Goal: Task Accomplishment & Management: Use online tool/utility

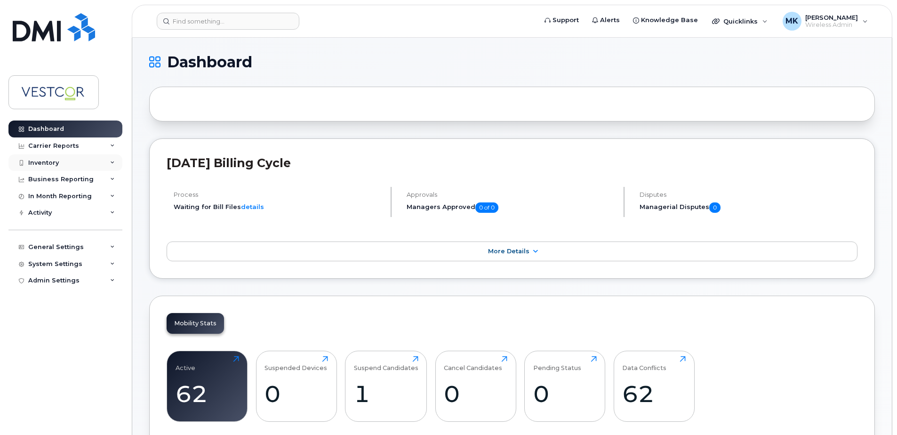
click at [52, 162] on div "Inventory" at bounding box center [43, 163] width 31 height 8
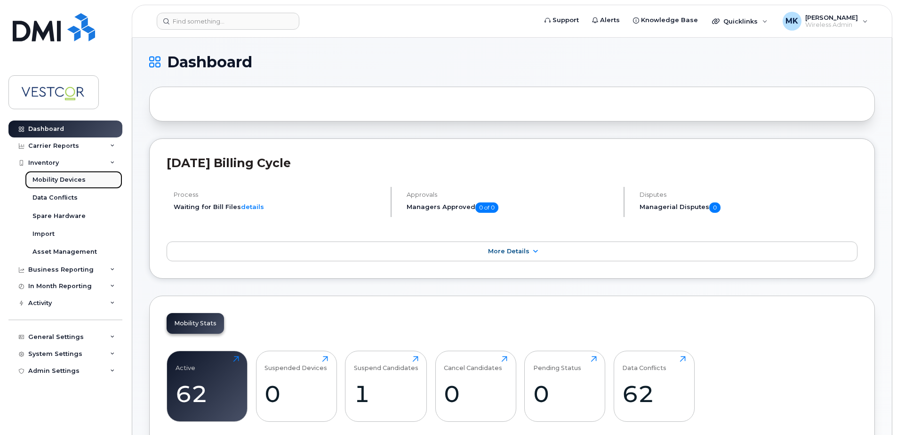
click at [60, 182] on div "Mobility Devices" at bounding box center [58, 180] width 53 height 8
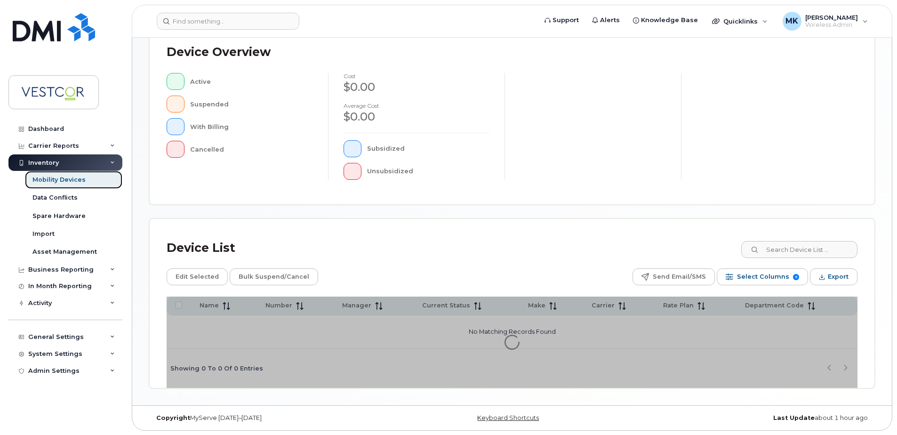
scroll to position [212, 0]
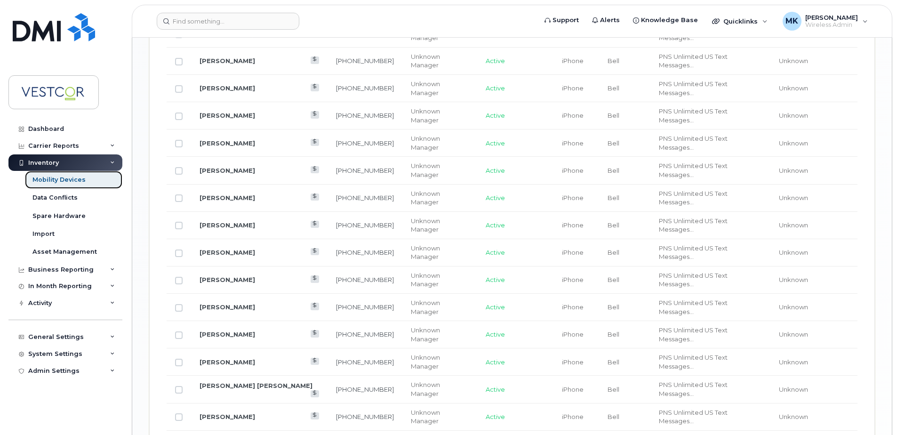
scroll to position [1135, 0]
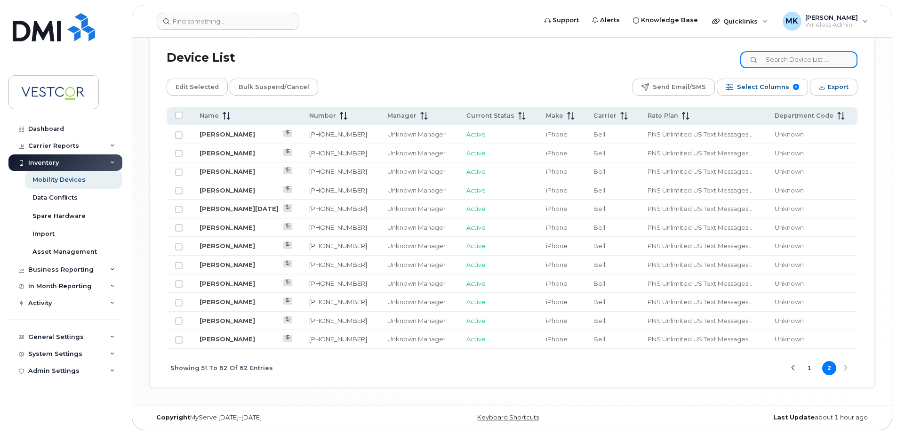
click at [802, 53] on input at bounding box center [798, 59] width 117 height 17
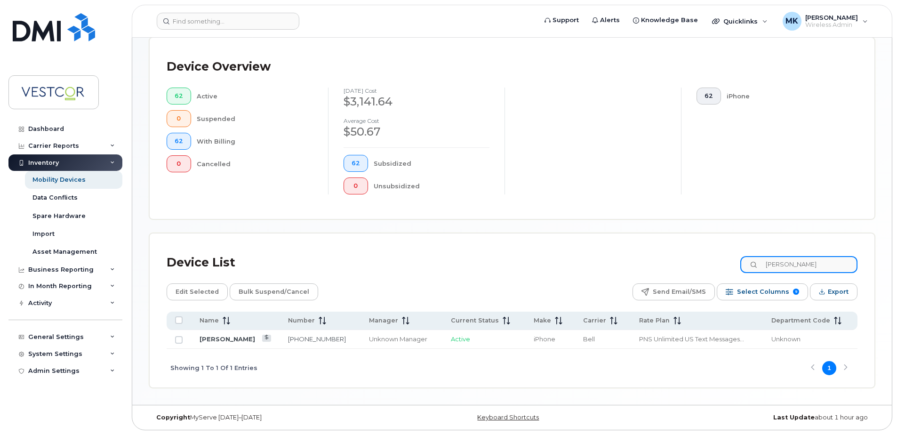
scroll to position [222, 0]
type input "jon"
click at [221, 340] on link "[PERSON_NAME]" at bounding box center [228, 339] width 56 height 8
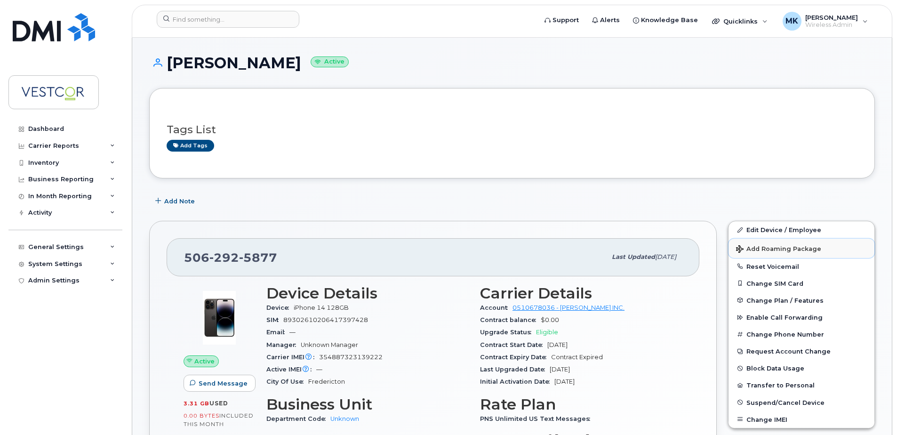
click at [785, 247] on span "Add Roaming Package" at bounding box center [778, 249] width 85 height 9
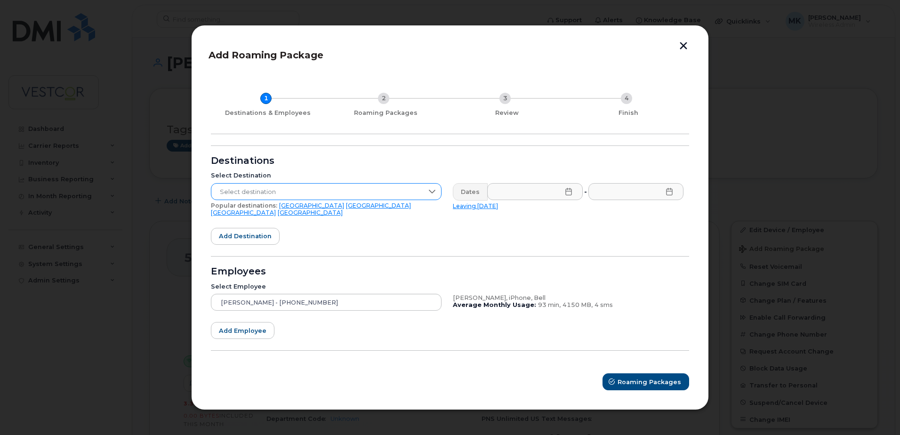
click at [430, 193] on icon at bounding box center [432, 192] width 7 height 4
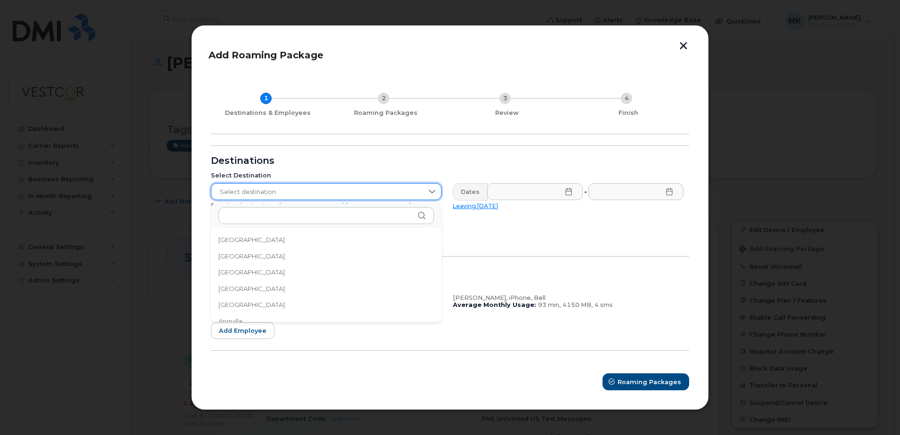
click at [369, 191] on span "Select destination" at bounding box center [317, 192] width 212 height 17
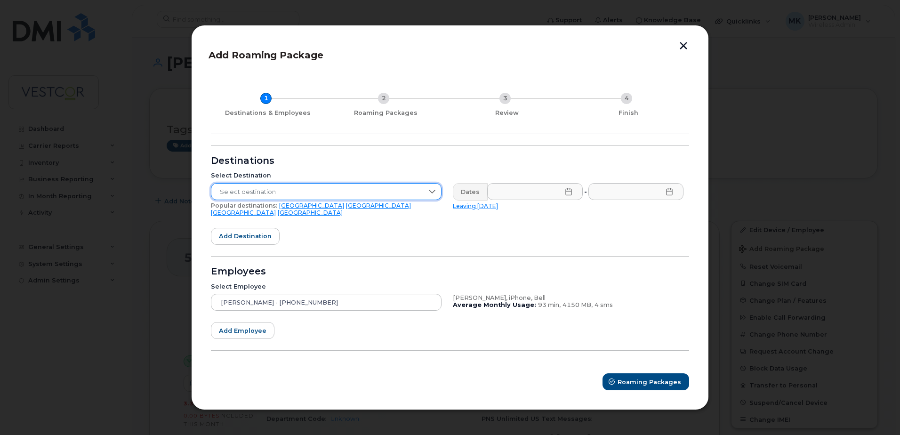
click at [284, 194] on span "Select destination" at bounding box center [317, 192] width 212 height 17
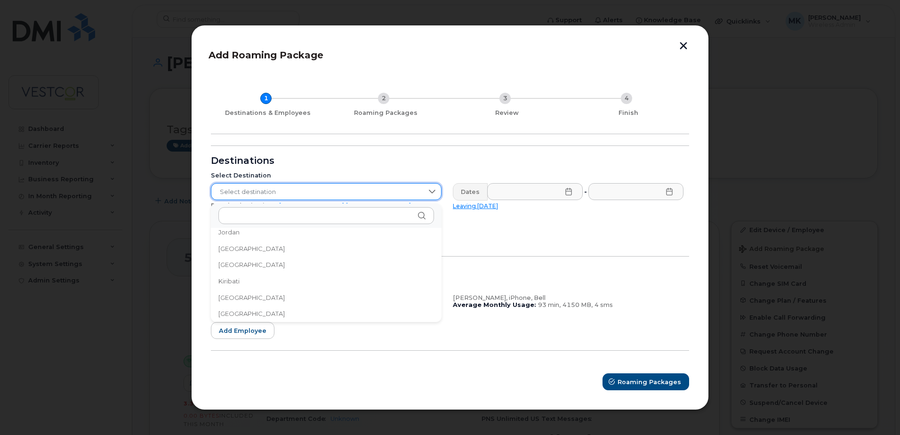
scroll to position [2562, 0]
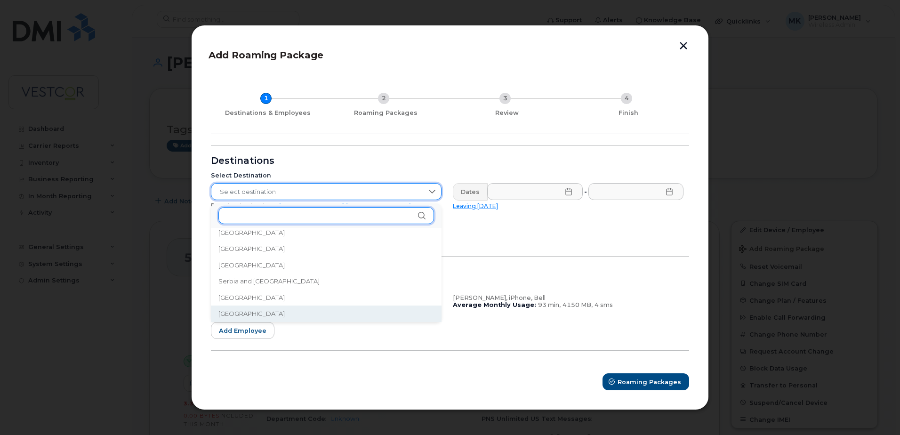
click at [288, 216] on input "text" at bounding box center [326, 215] width 216 height 17
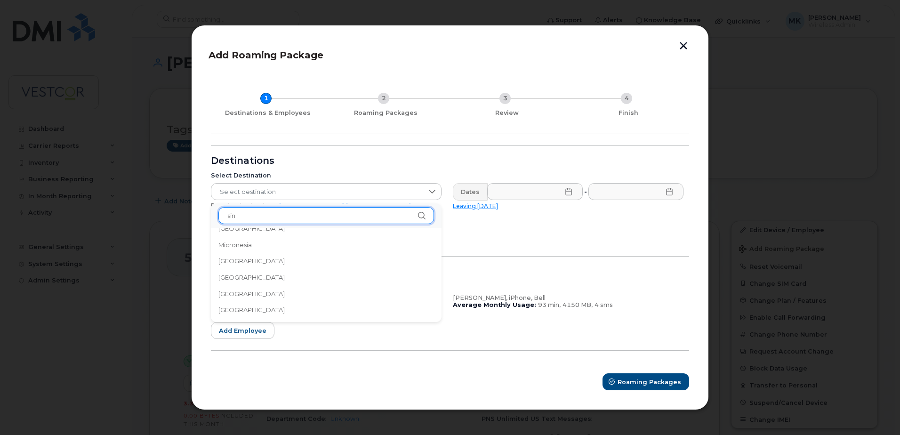
scroll to position [0, 0]
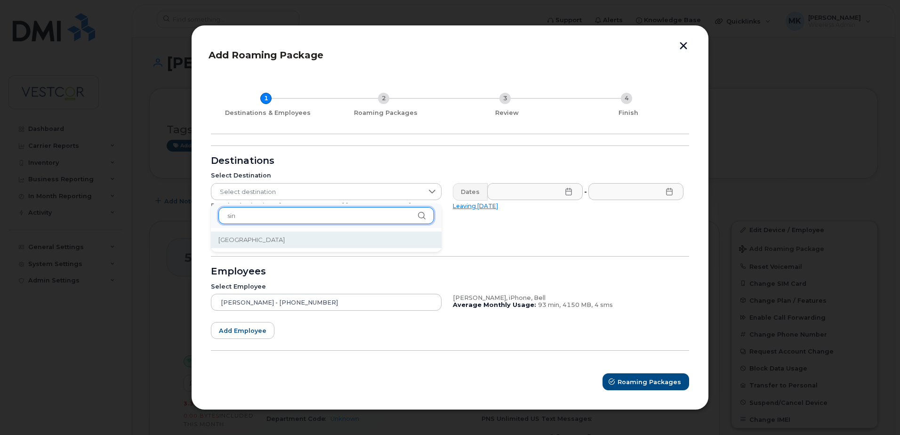
type input "sin"
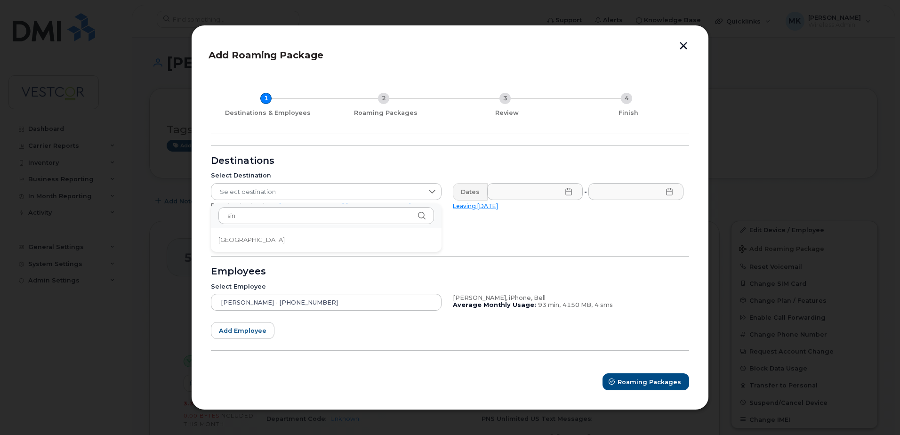
click at [233, 241] on span "[GEOGRAPHIC_DATA]" at bounding box center [251, 239] width 66 height 9
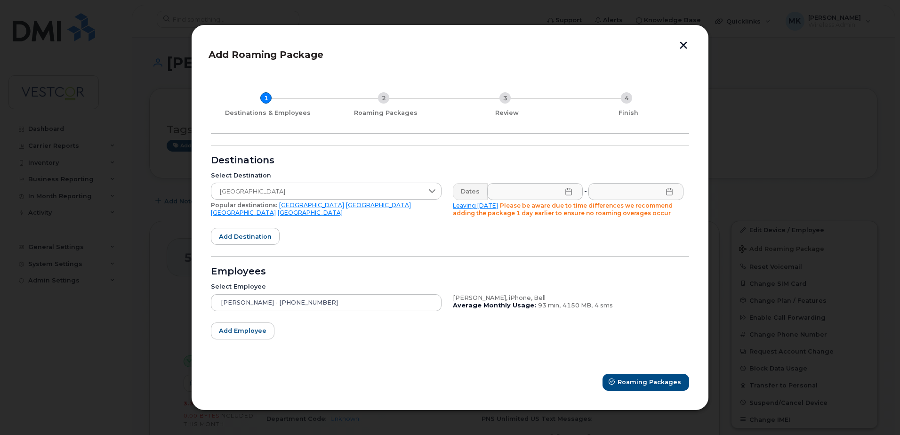
click at [567, 193] on icon at bounding box center [569, 192] width 8 height 8
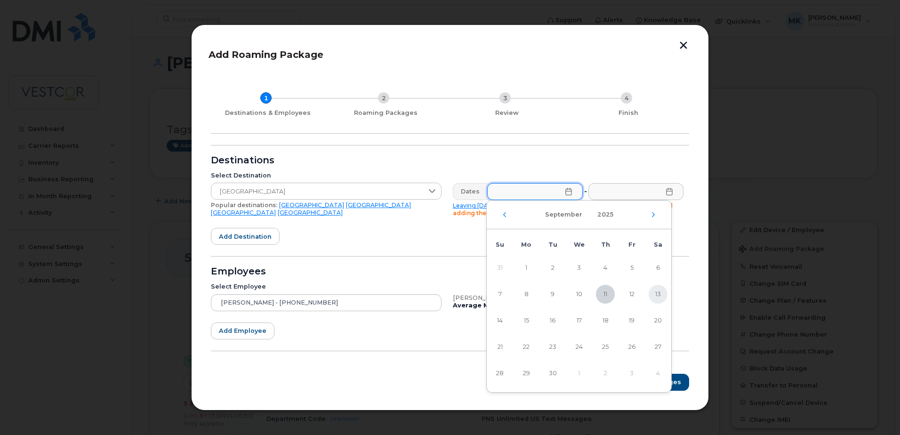
click at [660, 292] on span "13" at bounding box center [658, 294] width 19 height 19
type input "[DATE]"
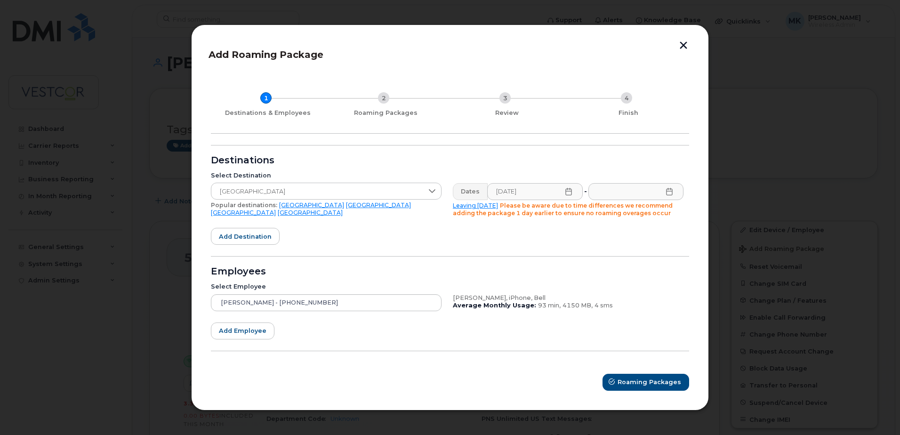
click at [672, 192] on icon at bounding box center [670, 192] width 8 height 8
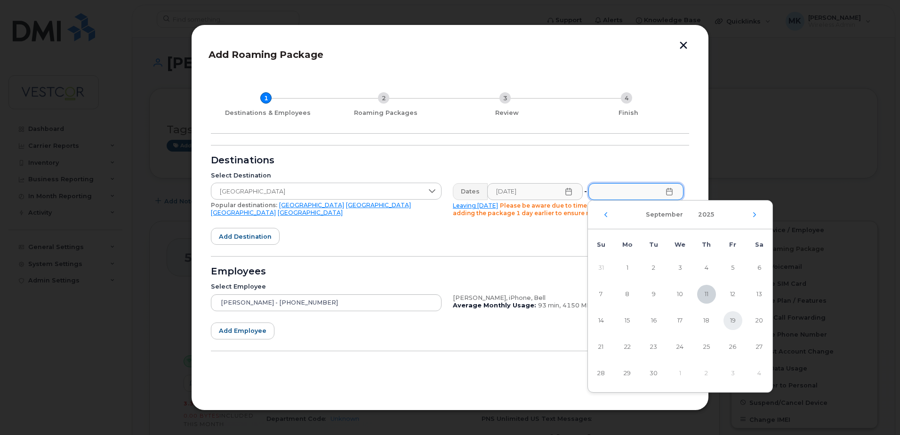
click at [732, 321] on span "19" at bounding box center [733, 320] width 19 height 19
type input "[DATE]"
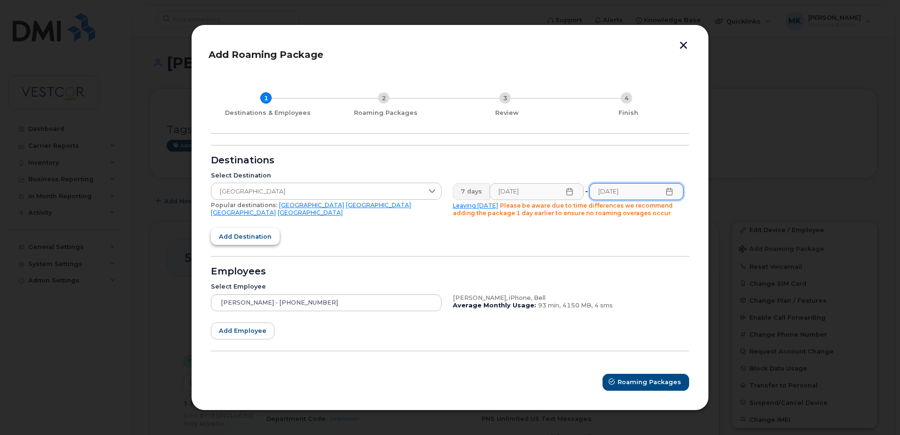
click at [245, 234] on span "Add destination" at bounding box center [245, 236] width 53 height 9
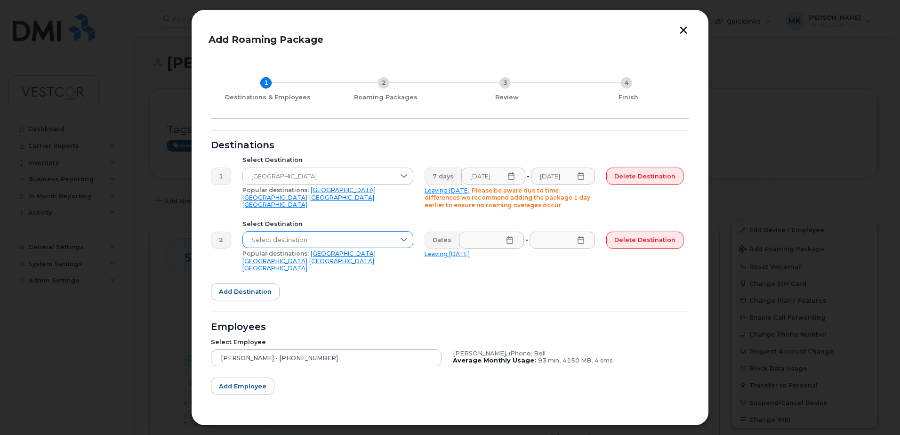
click at [270, 238] on span "Select destination" at bounding box center [319, 240] width 152 height 17
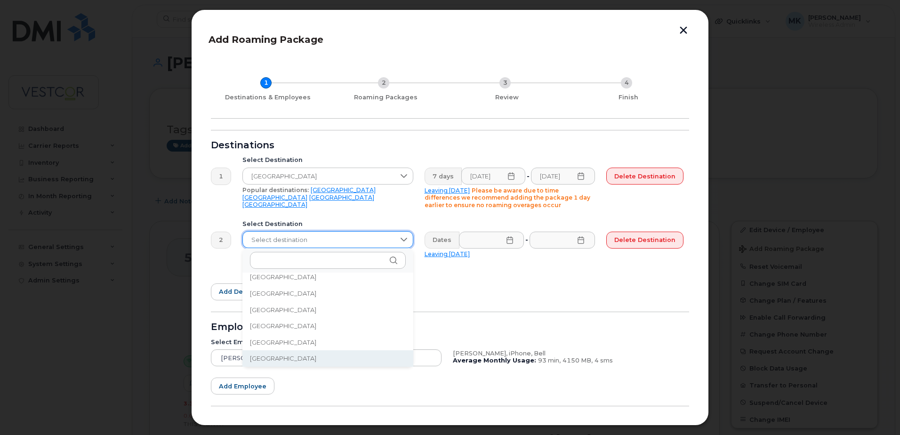
scroll to position [1615, 0]
drag, startPoint x: 530, startPoint y: 274, endPoint x: 470, endPoint y: 273, distance: 59.8
click at [531, 274] on form "Destinations 1 Select Destination [GEOGRAPHIC_DATA] Popular destinations: [GEOG…" at bounding box center [450, 288] width 478 height 316
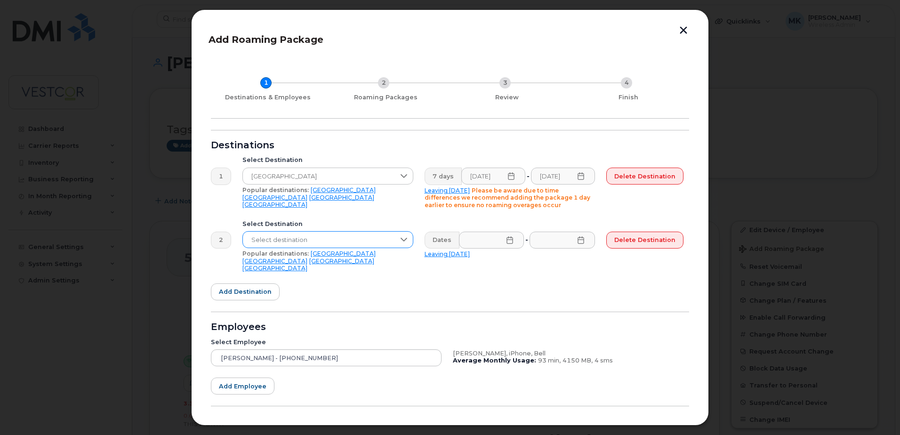
click at [342, 235] on span "Select destination" at bounding box center [319, 240] width 152 height 17
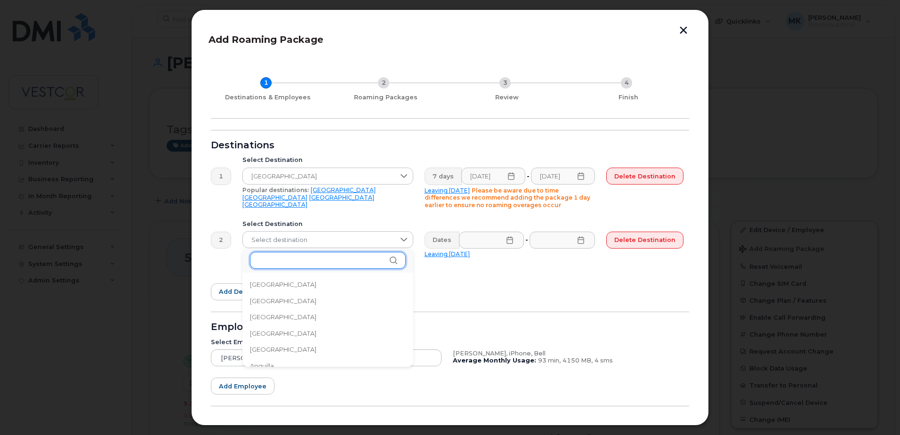
click at [295, 262] on input "text" at bounding box center [328, 260] width 156 height 17
type input "t"
click at [306, 239] on span "Select destination" at bounding box center [319, 240] width 152 height 17
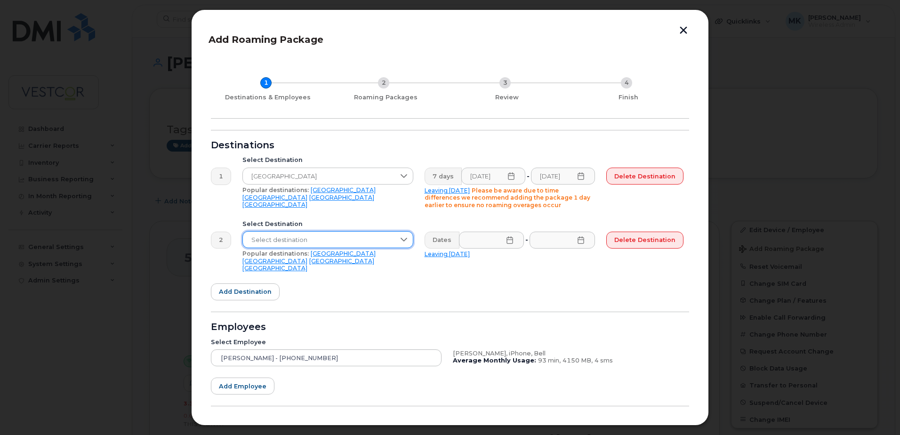
click at [306, 239] on span "Select destination" at bounding box center [319, 240] width 152 height 17
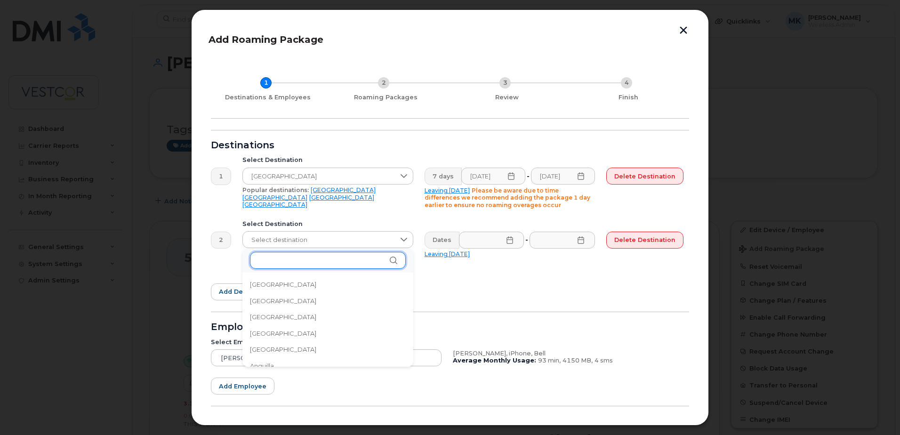
click at [300, 263] on input "text" at bounding box center [328, 260] width 156 height 17
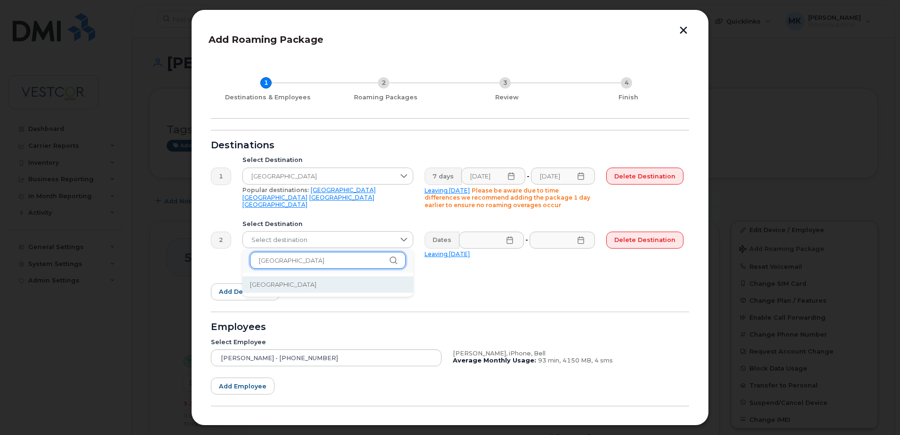
type input "[GEOGRAPHIC_DATA]"
click at [302, 286] on li "[GEOGRAPHIC_DATA]" at bounding box center [327, 284] width 171 height 16
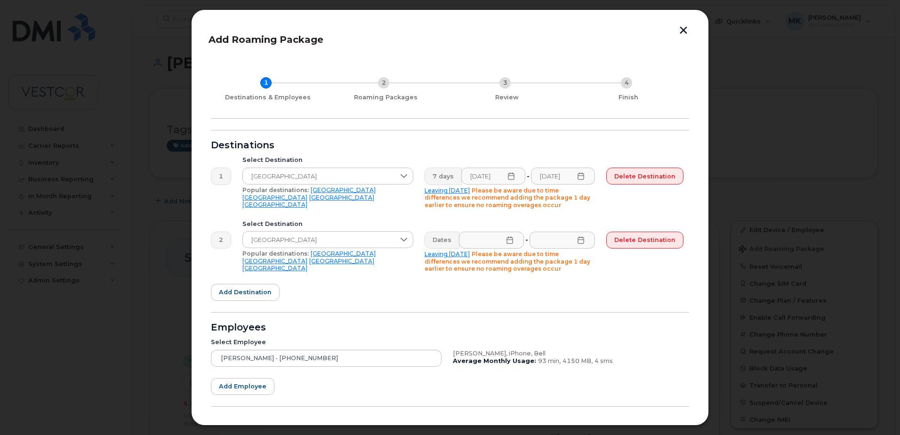
click at [510, 239] on icon at bounding box center [510, 240] width 8 height 8
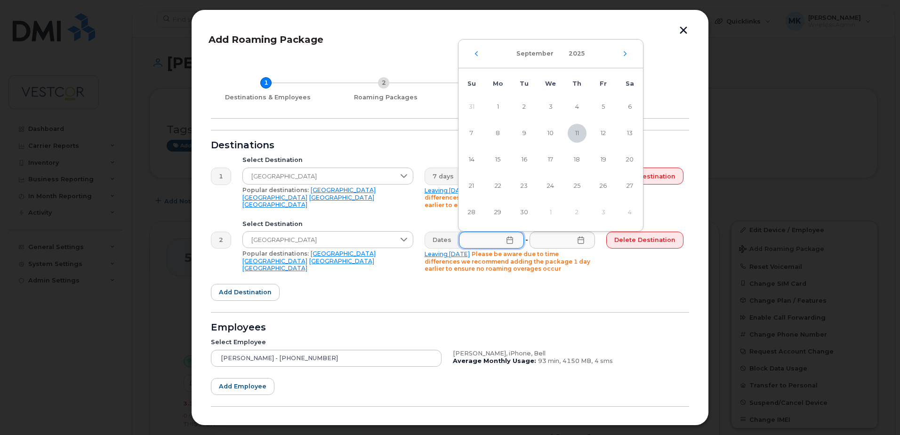
click at [688, 74] on div "1 Destinations & Employees 2 Roaming Packages 3 Review 4 Finish Destinations 1 …" at bounding box center [450, 253] width 483 height 391
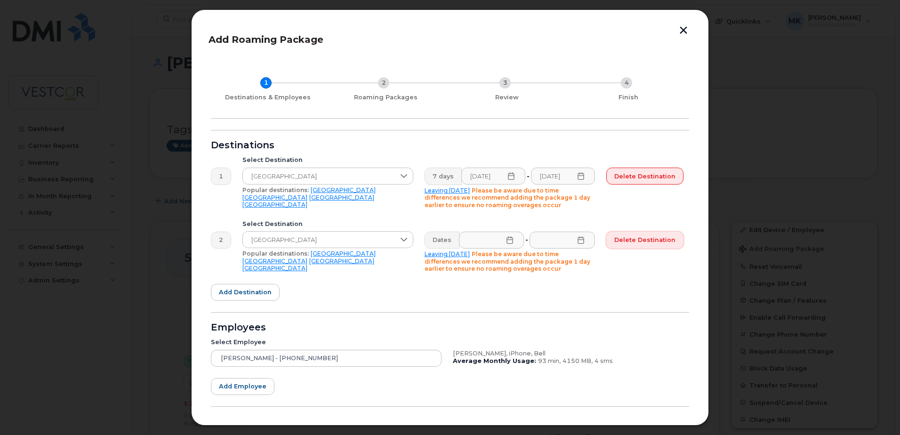
drag, startPoint x: 640, startPoint y: 239, endPoint x: 500, endPoint y: 26, distance: 254.9
click at [640, 238] on span "Delete destination" at bounding box center [644, 239] width 61 height 9
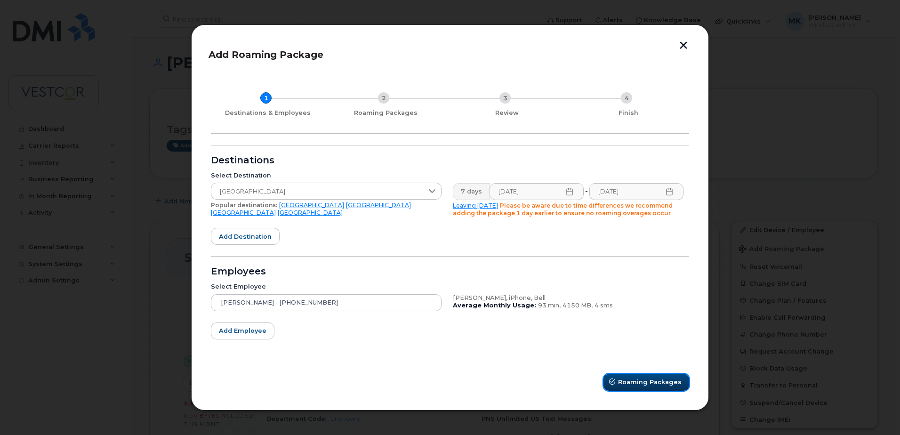
click at [639, 378] on span "Roaming Packages" at bounding box center [650, 382] width 64 height 9
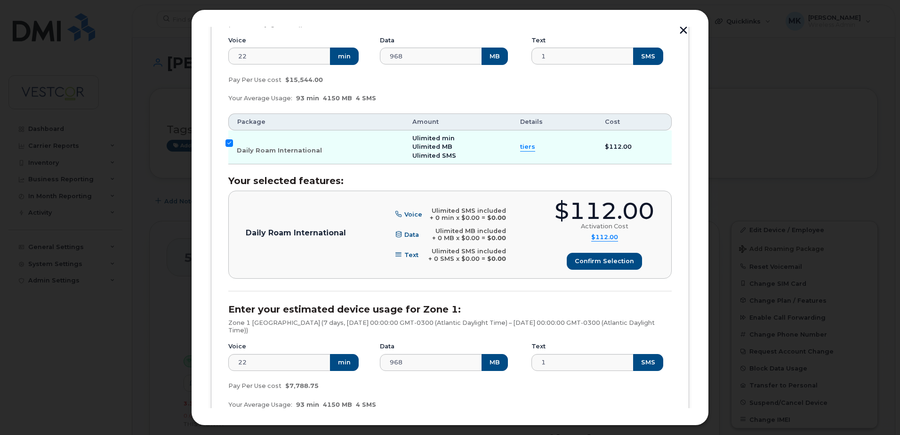
scroll to position [188, 0]
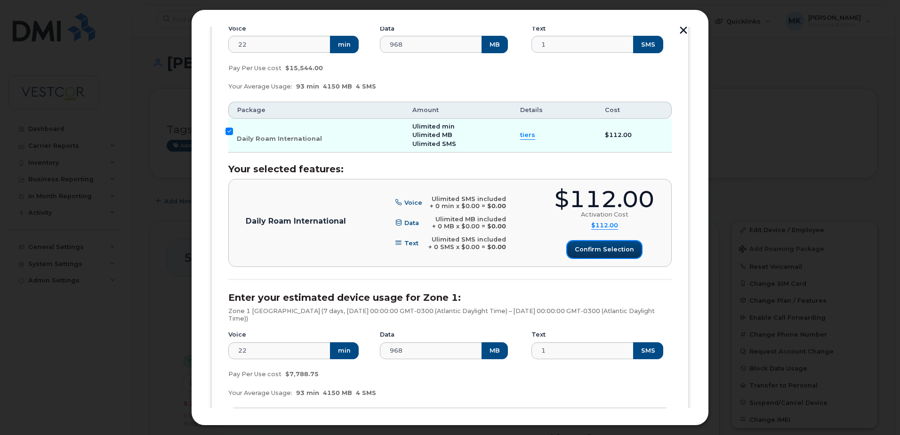
click at [598, 250] on span "Confirm selection" at bounding box center [604, 249] width 59 height 9
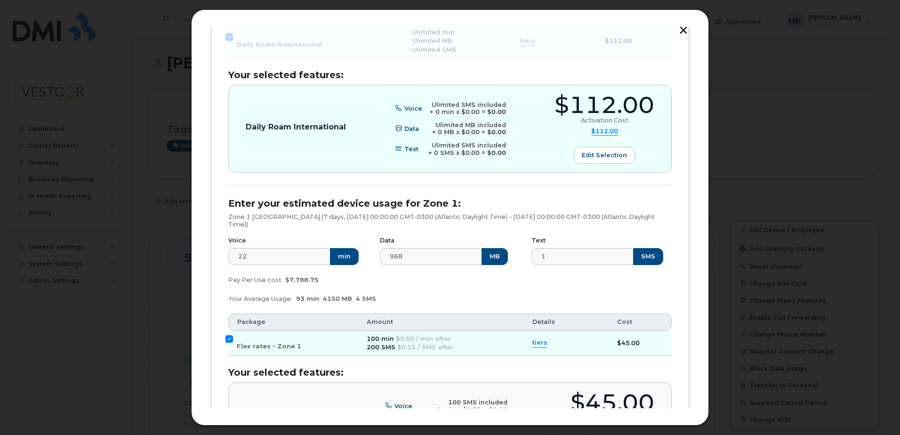
scroll to position [377, 0]
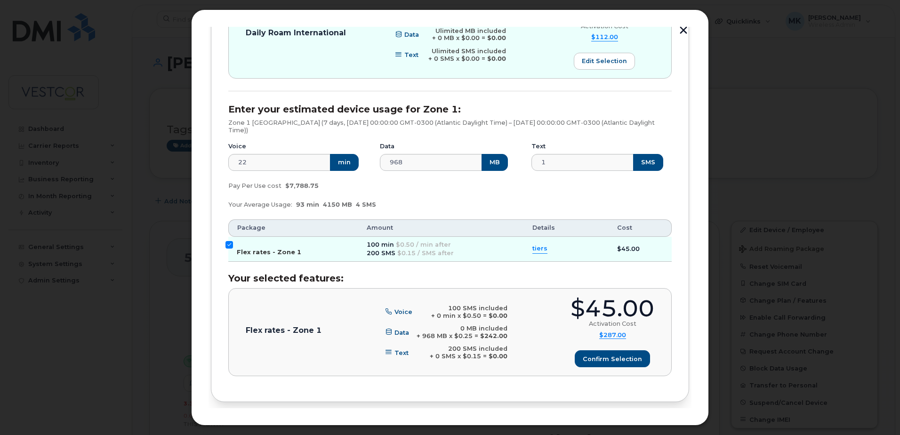
click at [226, 245] on input "Flex rates - Zone 1" at bounding box center [229, 245] width 8 height 8
checkbox input "false"
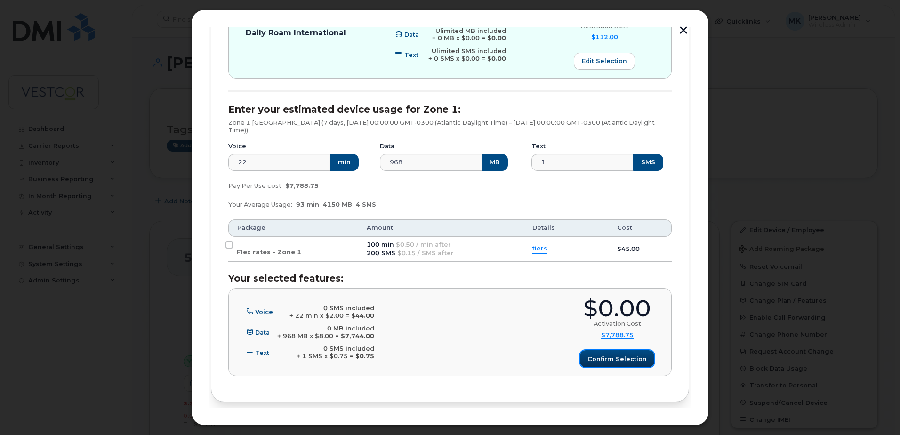
click at [602, 359] on span "Confirm selection" at bounding box center [616, 358] width 59 height 9
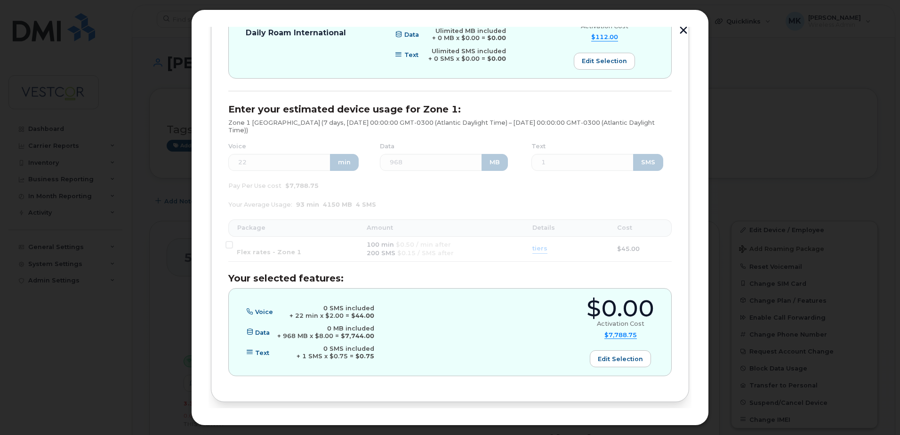
scroll to position [412, 0]
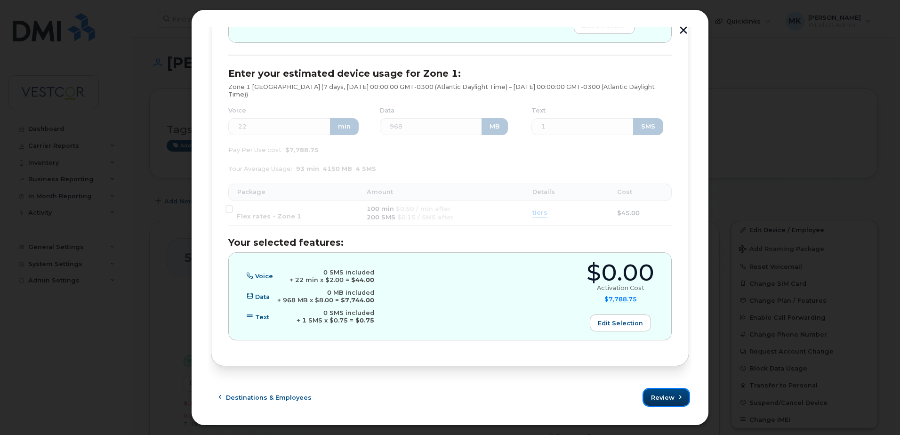
click at [660, 397] on span "Review" at bounding box center [663, 397] width 24 height 9
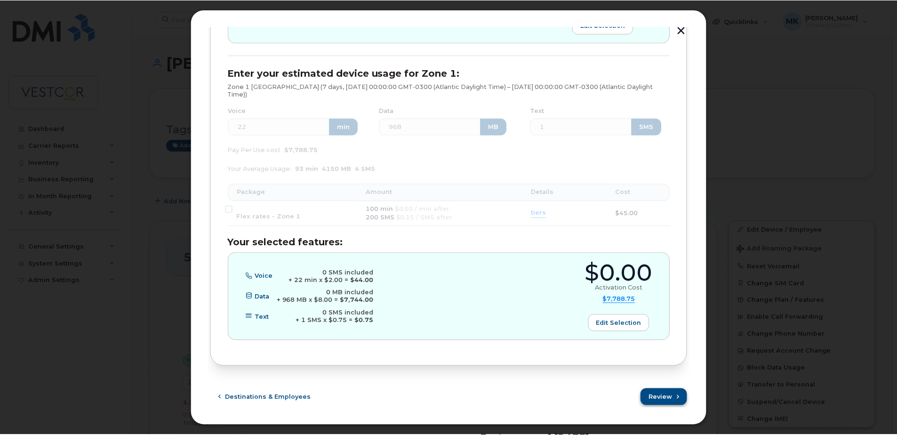
scroll to position [0, 0]
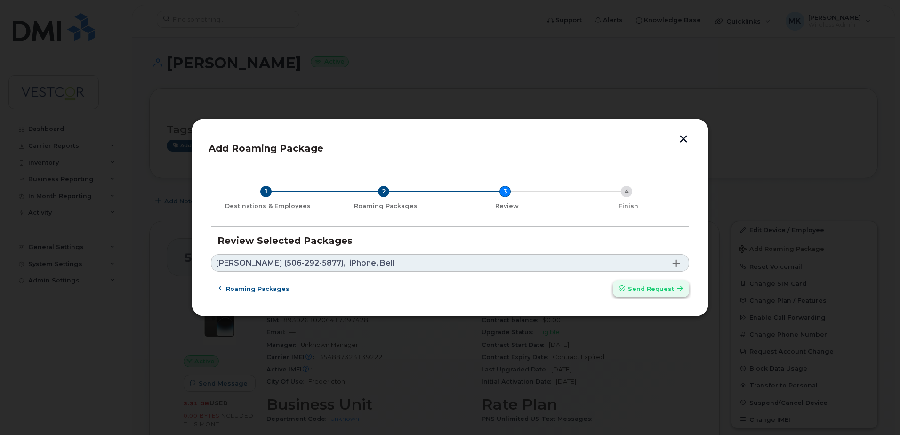
click at [645, 288] on span "Send request" at bounding box center [651, 288] width 46 height 9
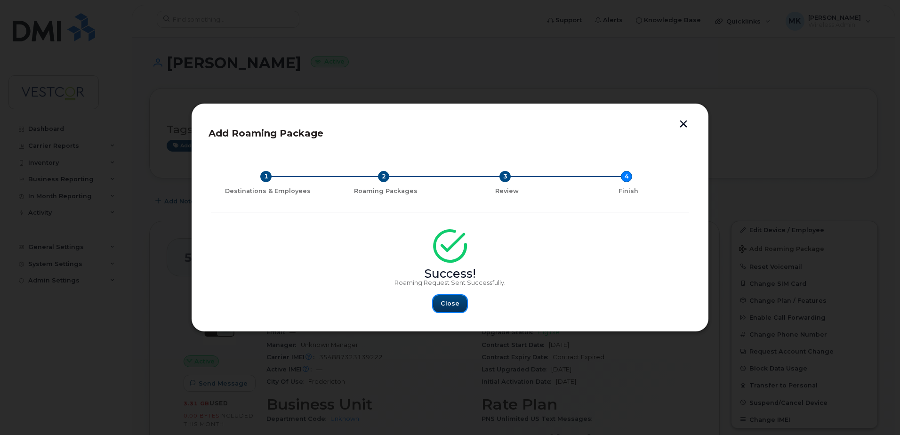
click at [451, 304] on span "Close" at bounding box center [450, 303] width 19 height 9
